Goal: Information Seeking & Learning: Learn about a topic

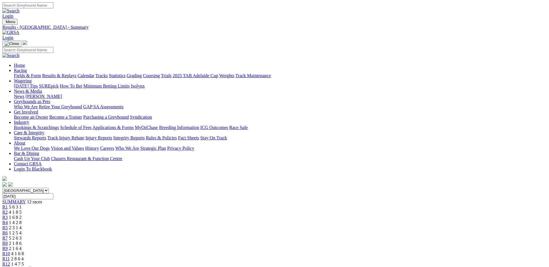
click at [41, 73] on link "Fields & Form" at bounding box center [27, 75] width 27 height 5
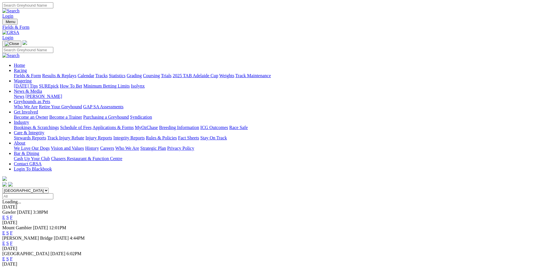
click at [13, 215] on link "F" at bounding box center [11, 217] width 3 height 5
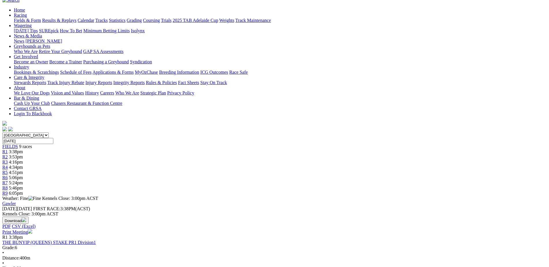
scroll to position [58, 0]
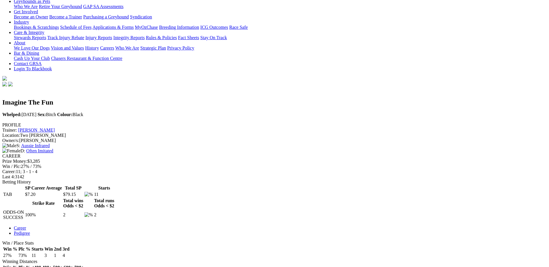
scroll to position [115, 0]
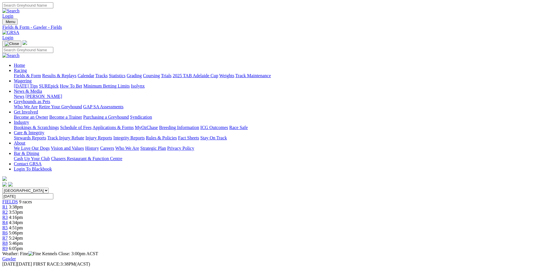
click at [160, 73] on link "Coursing" at bounding box center [151, 75] width 17 height 5
